Goal: Information Seeking & Learning: Learn about a topic

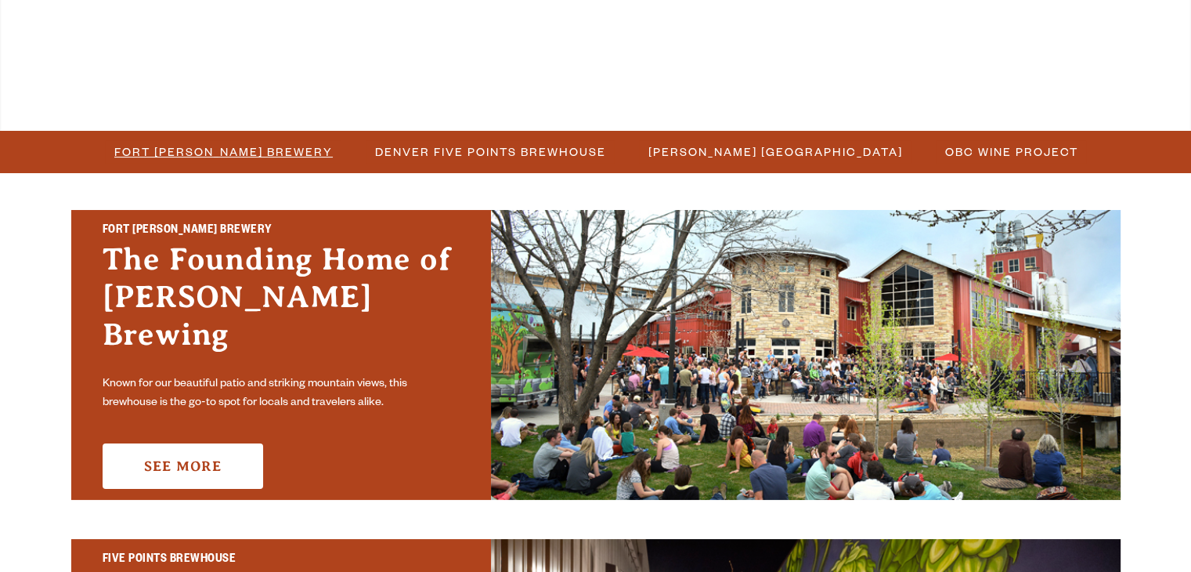
scroll to position [392, 0]
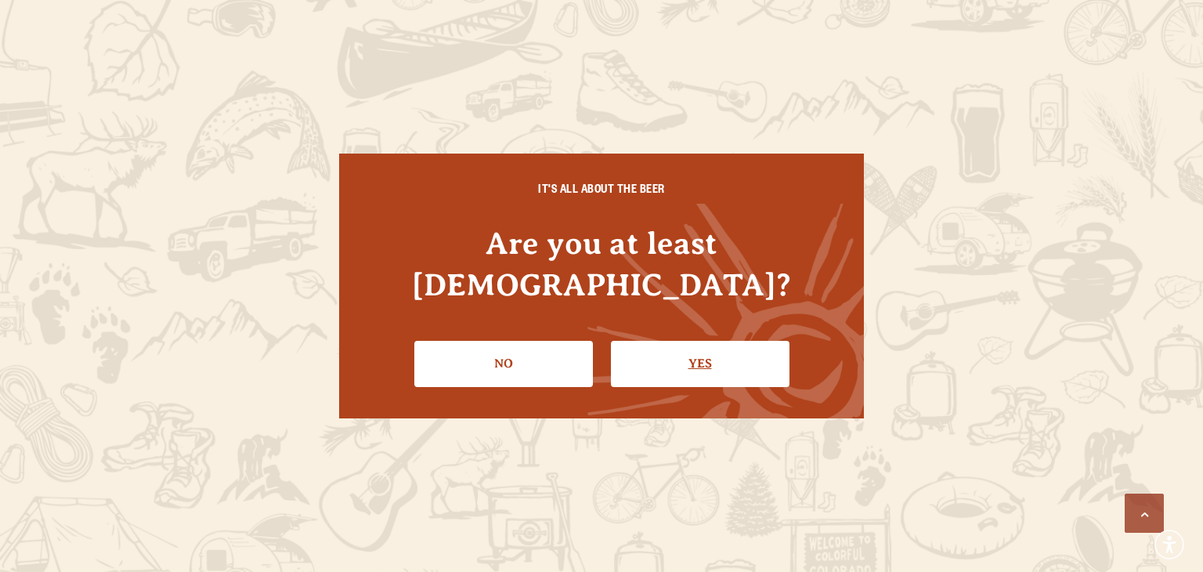
click at [653, 341] on link "Yes" at bounding box center [700, 363] width 179 height 45
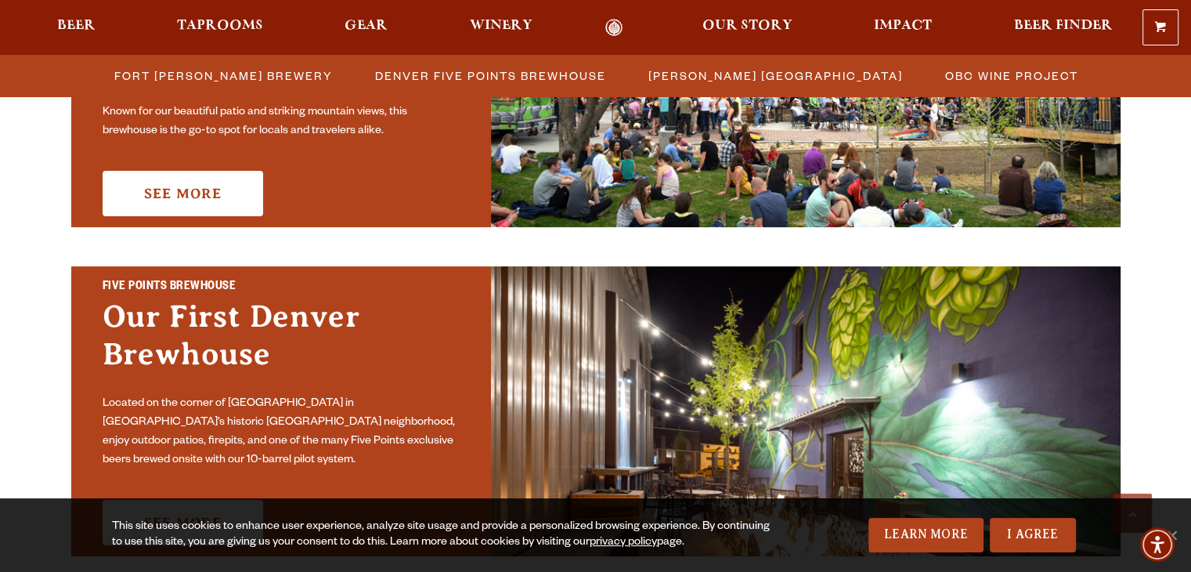
scroll to position [470, 0]
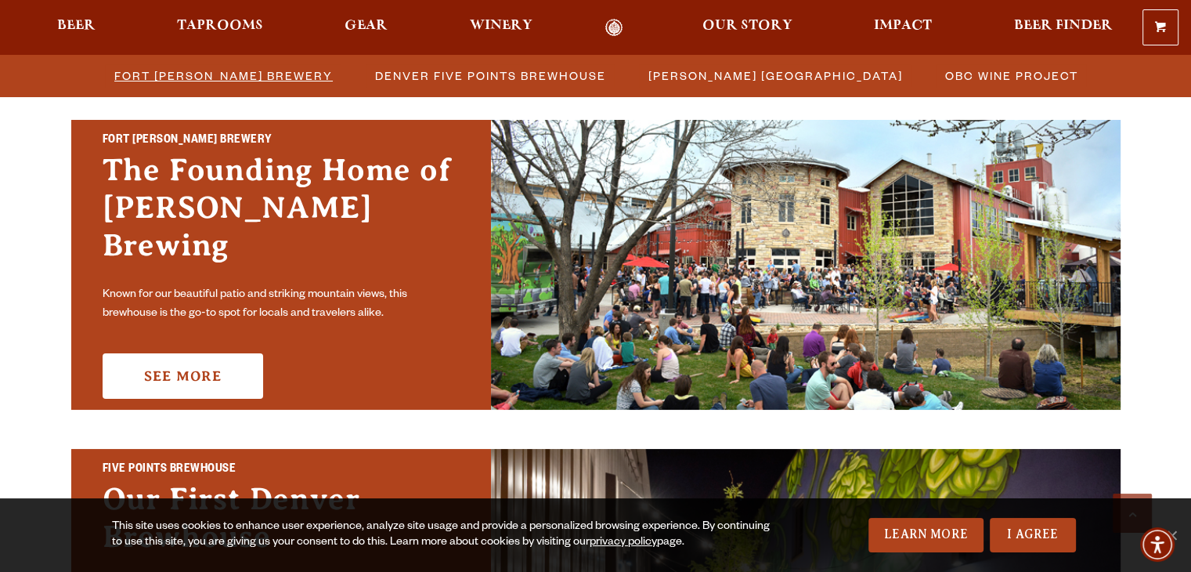
click at [288, 76] on span "Fort [PERSON_NAME] Brewery" at bounding box center [223, 75] width 218 height 23
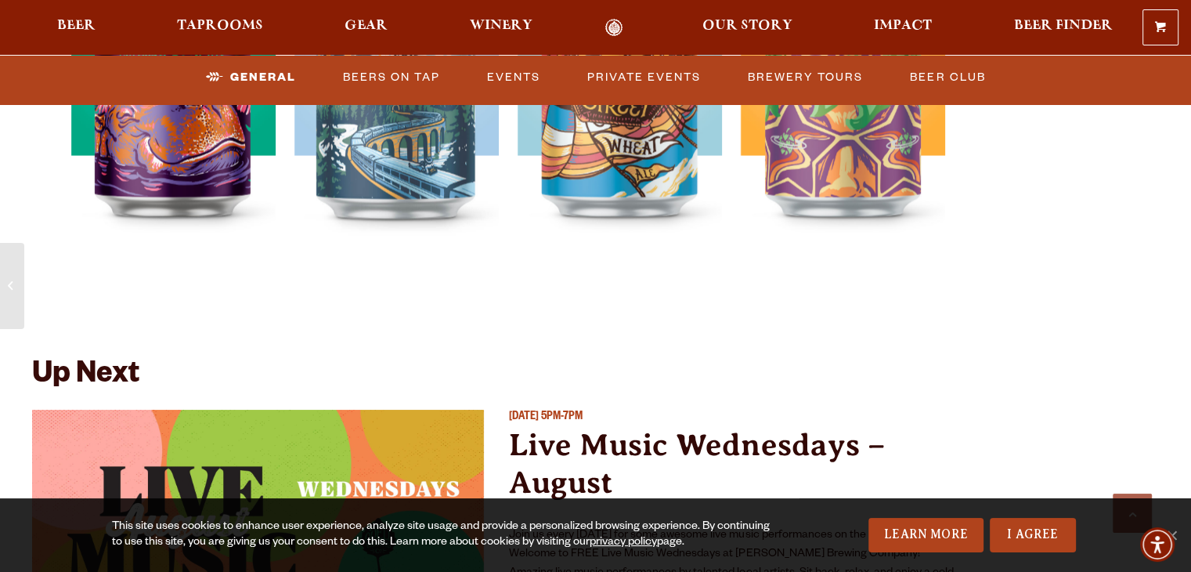
scroll to position [3438, 0]
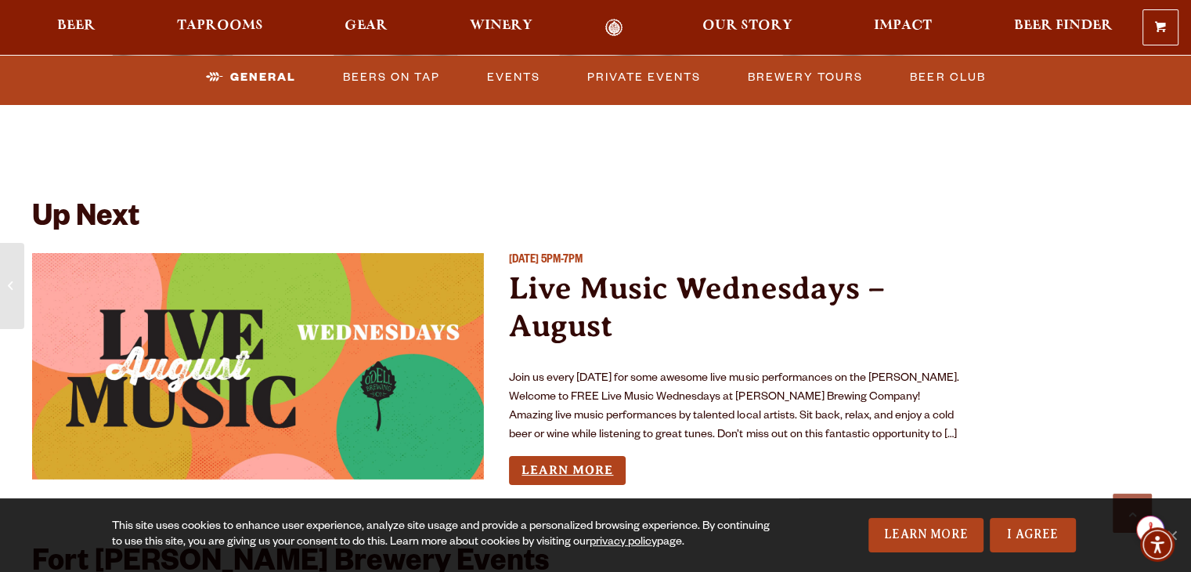
click at [600, 456] on link "Learn More" at bounding box center [567, 470] width 117 height 29
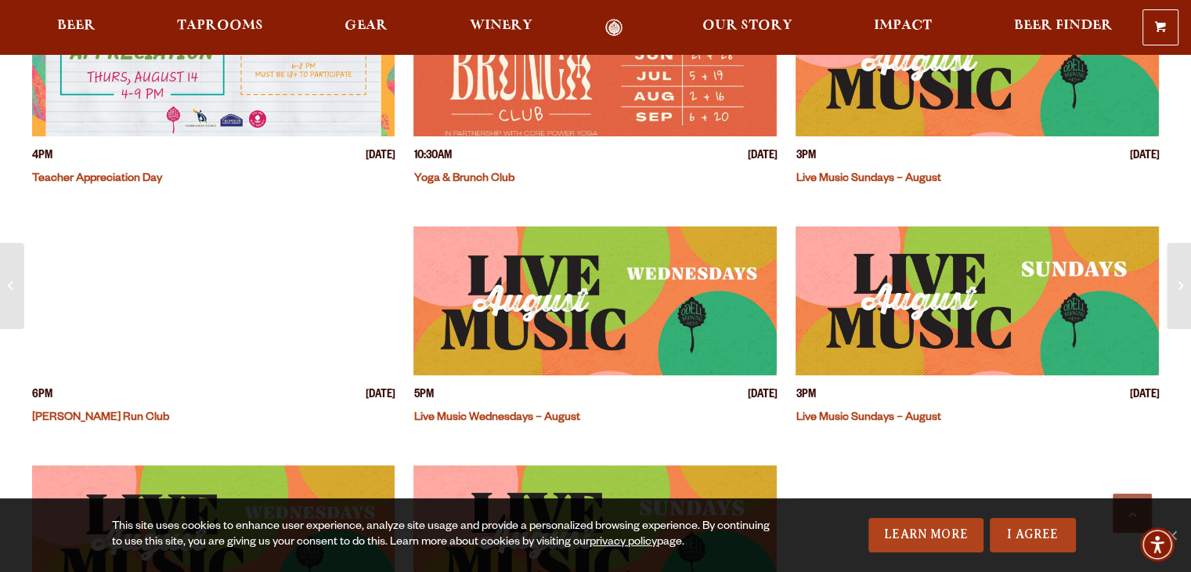
scroll to position [470, 0]
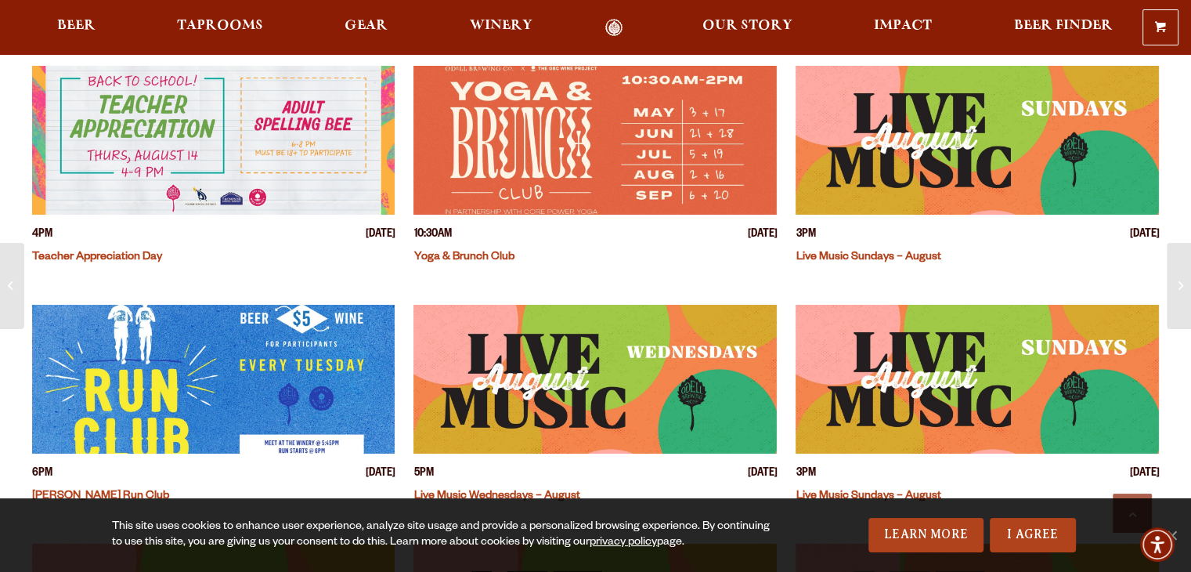
click at [918, 207] on img "View event details" at bounding box center [977, 140] width 363 height 149
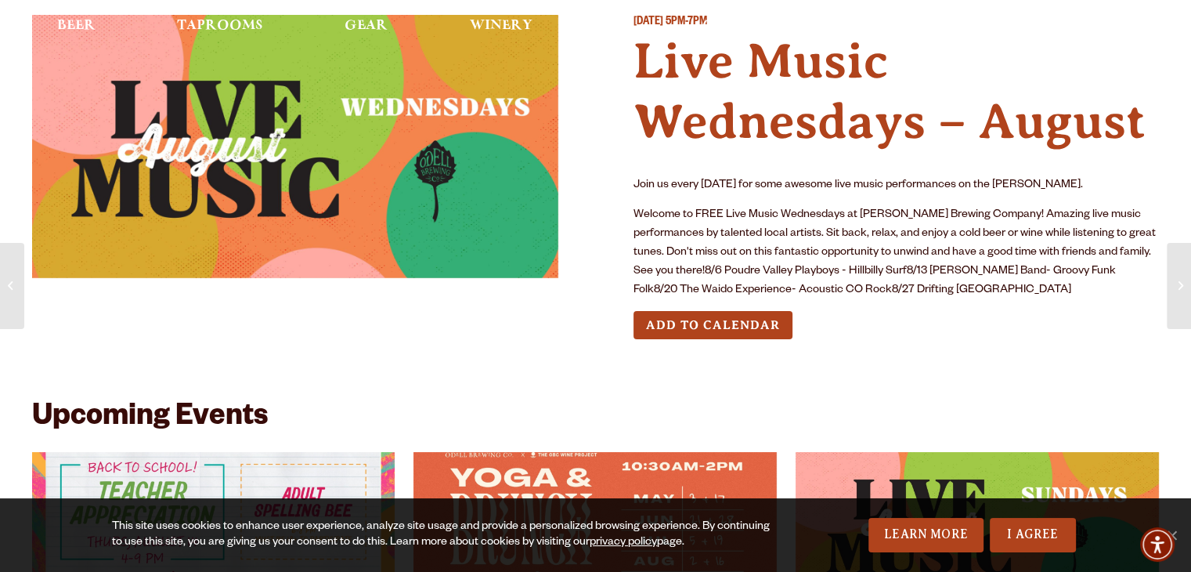
scroll to position [0, 0]
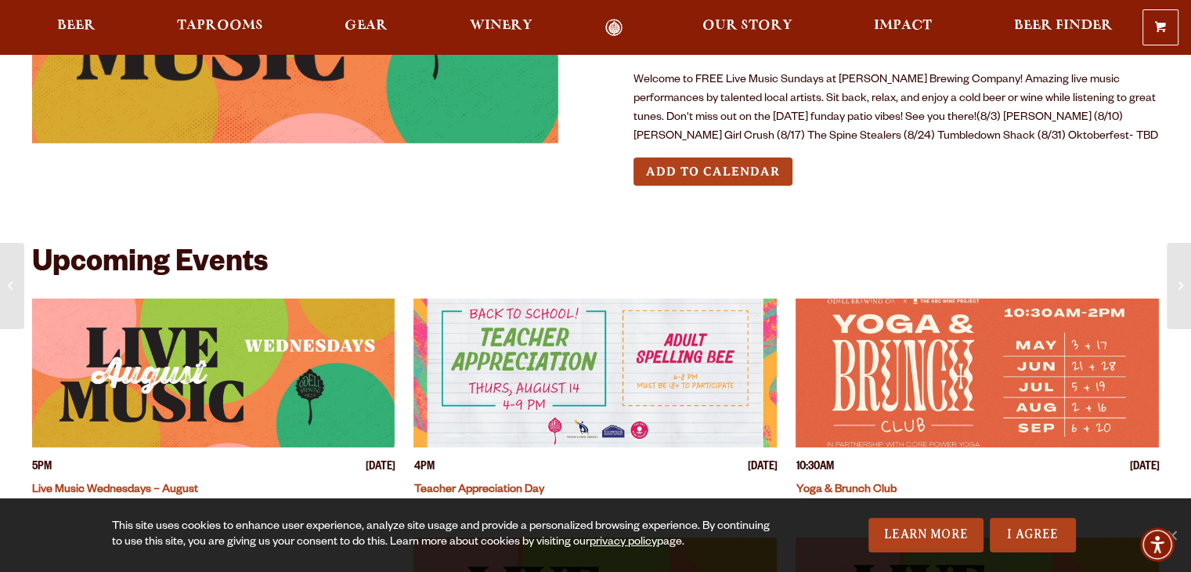
scroll to position [78, 0]
